Goal: Transaction & Acquisition: Subscribe to service/newsletter

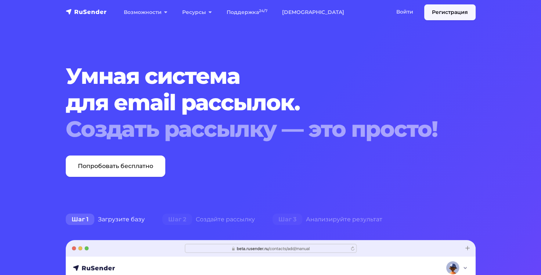
click at [437, 11] on link "Регистрация" at bounding box center [450, 12] width 51 height 16
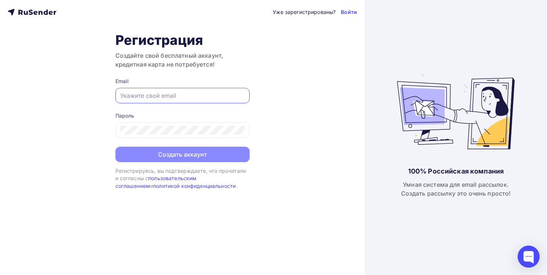
click at [157, 95] on input "text" at bounding box center [182, 95] width 125 height 9
type input "[EMAIL_ADDRESS][DOMAIN_NAME]"
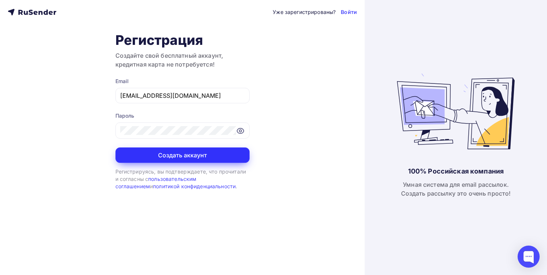
click at [179, 151] on button "Создать аккаунт" at bounding box center [182, 154] width 134 height 15
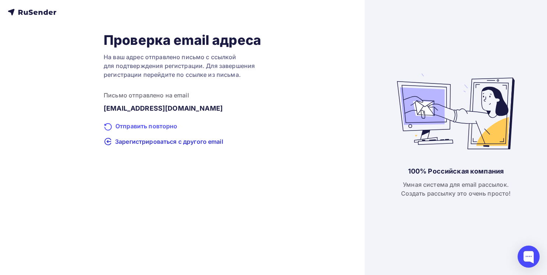
click at [127, 126] on div "Отправить повторно" at bounding box center [182, 127] width 157 height 10
click at [128, 142] on span "Зарегистрироваться с другого email" at bounding box center [169, 141] width 108 height 9
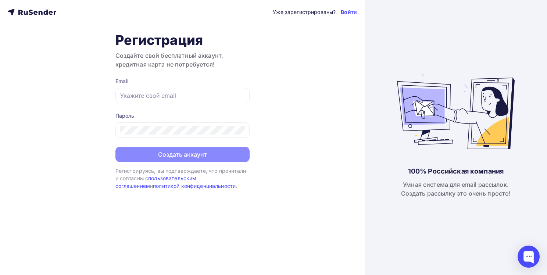
type input "[EMAIL_ADDRESS][DOMAIN_NAME]"
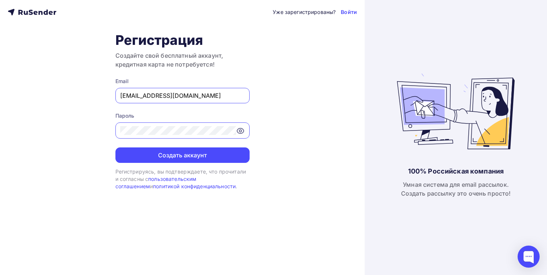
click at [216, 93] on input "[EMAIL_ADDRESS][DOMAIN_NAME]" at bounding box center [182, 95] width 125 height 9
drag, startPoint x: 216, startPoint y: 93, endPoint x: 38, endPoint y: 107, distance: 178.5
click at [38, 107] on div "Уже зарегистрированы? Войти Регистрация Создайте свой бесплатный аккаунт, креди…" at bounding box center [182, 137] width 365 height 275
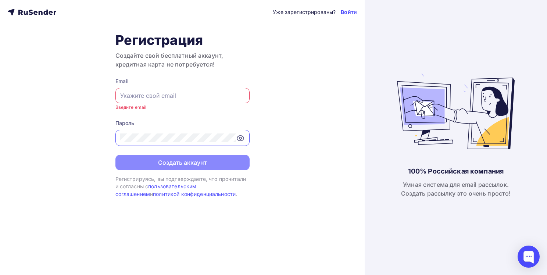
click at [135, 94] on input "text" at bounding box center [182, 95] width 125 height 9
click at [83, 138] on div "Уже зарегистрированы? Войти Регистрация Создайте свой бесплатный аккаунт, креди…" at bounding box center [182, 137] width 365 height 275
click at [126, 96] on input "text" at bounding box center [182, 95] width 125 height 9
type input "л"
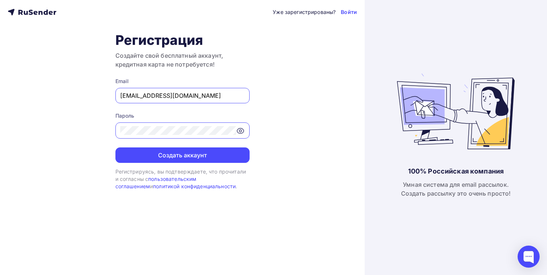
type input "[EMAIL_ADDRESS][DOMAIN_NAME]"
click at [204, 125] on div at bounding box center [182, 130] width 134 height 16
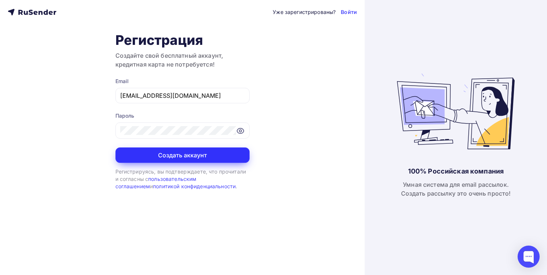
click at [191, 151] on button "Создать аккаунт" at bounding box center [182, 154] width 134 height 15
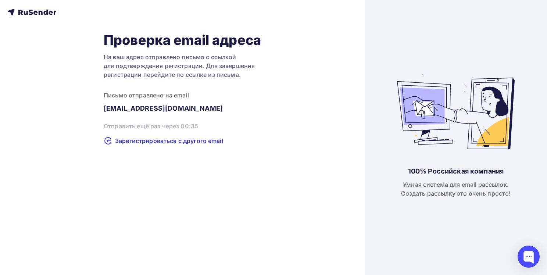
click at [300, 143] on div "Проверка email адреса На ваш адрес отправлено письмо с ссылкой для подтверждени…" at bounding box center [182, 88] width 349 height 113
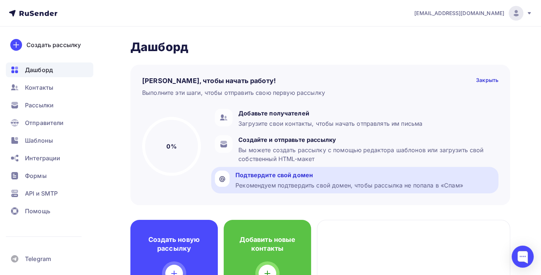
click at [266, 181] on div "Рекомендуем подтвердить свой домен, чтобы рассылка не попала в «Спам»" at bounding box center [350, 185] width 228 height 9
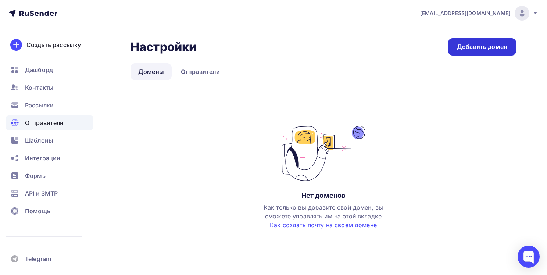
click at [473, 45] on div "Добавить домен" at bounding box center [482, 47] width 50 height 8
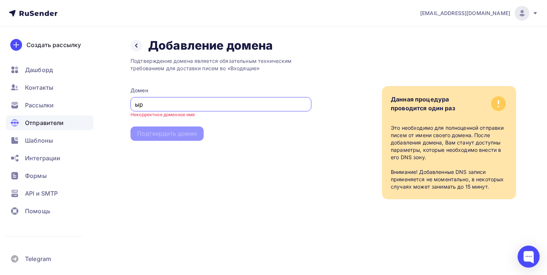
type input "ы"
type input "s"
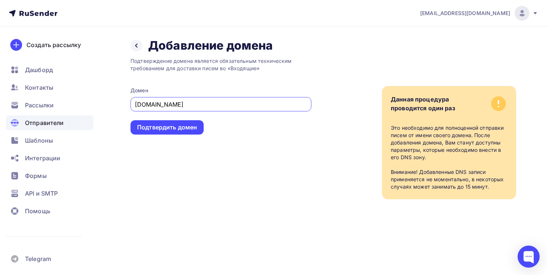
click at [233, 178] on div "Подтверждение домена является обязательным техническим требованием для доставки…" at bounding box center [220, 126] width 181 height 146
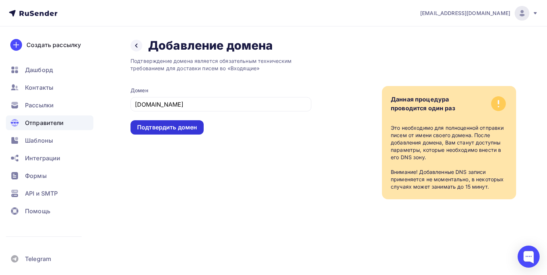
click at [144, 125] on div "Подтвердить домен" at bounding box center [167, 127] width 60 height 8
click at [175, 126] on div "Подтвердить домен" at bounding box center [167, 127] width 60 height 8
click at [153, 128] on div "Подтвердить домен" at bounding box center [167, 127] width 60 height 8
click at [144, 103] on input "mail.ru" at bounding box center [221, 104] width 172 height 9
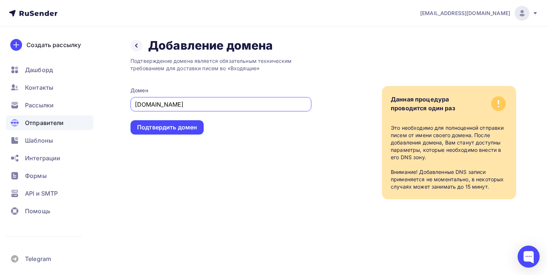
click at [133, 104] on div "mail.ru" at bounding box center [220, 104] width 181 height 14
click at [136, 104] on input "mail.ru" at bounding box center [221, 104] width 172 height 9
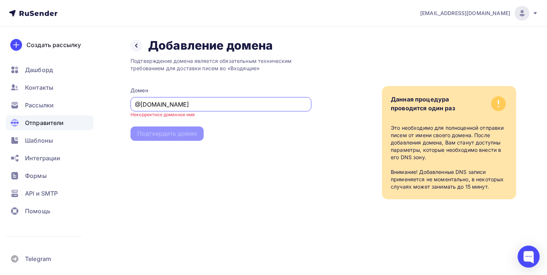
type input "mail.ru"
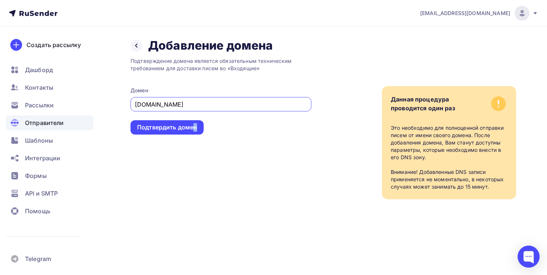
drag, startPoint x: 195, startPoint y: 165, endPoint x: 191, endPoint y: 160, distance: 7.1
click at [193, 162] on div "Подтверждение домена является обязательным техническим требованием для доставки…" at bounding box center [220, 126] width 181 height 146
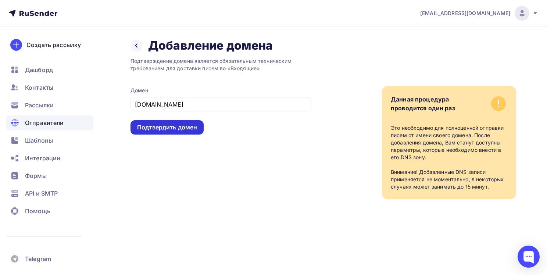
click at [164, 126] on div "Подтвердить домен" at bounding box center [167, 127] width 60 height 8
click at [164, 125] on div "Подтвердить домен" at bounding box center [167, 127] width 60 height 8
click at [139, 44] on icon at bounding box center [136, 46] width 6 height 6
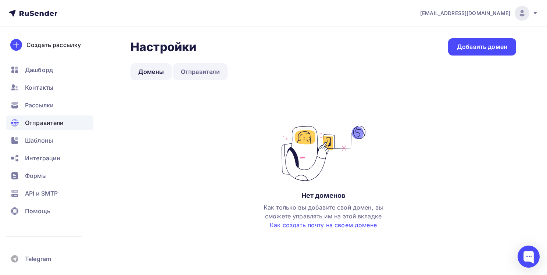
click at [188, 71] on link "Отправители" at bounding box center [200, 71] width 55 height 17
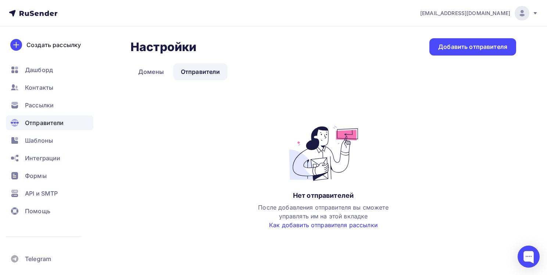
click at [296, 223] on link "Как добавить отправителя рассылки" at bounding box center [323, 224] width 108 height 7
click at [168, 175] on div "Нет отправителей После добавления отправителя вы сможете управлять им на этой в…" at bounding box center [323, 185] width 386 height 118
click at [447, 45] on div "Добавить отправителя" at bounding box center [472, 47] width 69 height 8
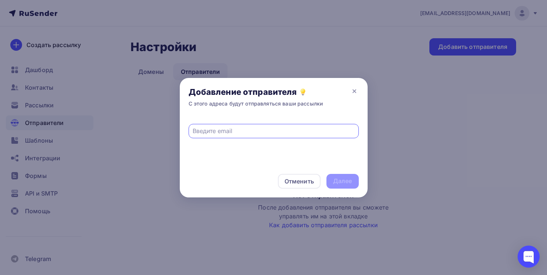
click at [206, 130] on input "text" at bounding box center [274, 130] width 162 height 9
type input "ы"
click at [206, 129] on input "shihaolin@mail.ru" at bounding box center [274, 130] width 162 height 9
type input "shihaolin@mail.ru"
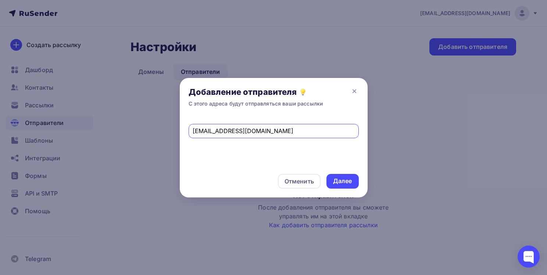
click at [209, 149] on div "shihaolin@mail.ru" at bounding box center [274, 140] width 188 height 49
click at [341, 181] on div "Далее" at bounding box center [342, 181] width 19 height 8
click at [354, 90] on icon at bounding box center [354, 91] width 9 height 9
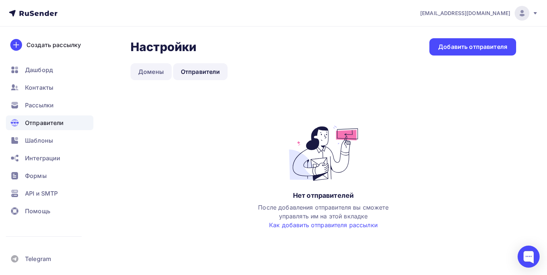
click at [149, 72] on link "Домены" at bounding box center [150, 71] width 41 height 17
